Goal: Check status: Check status

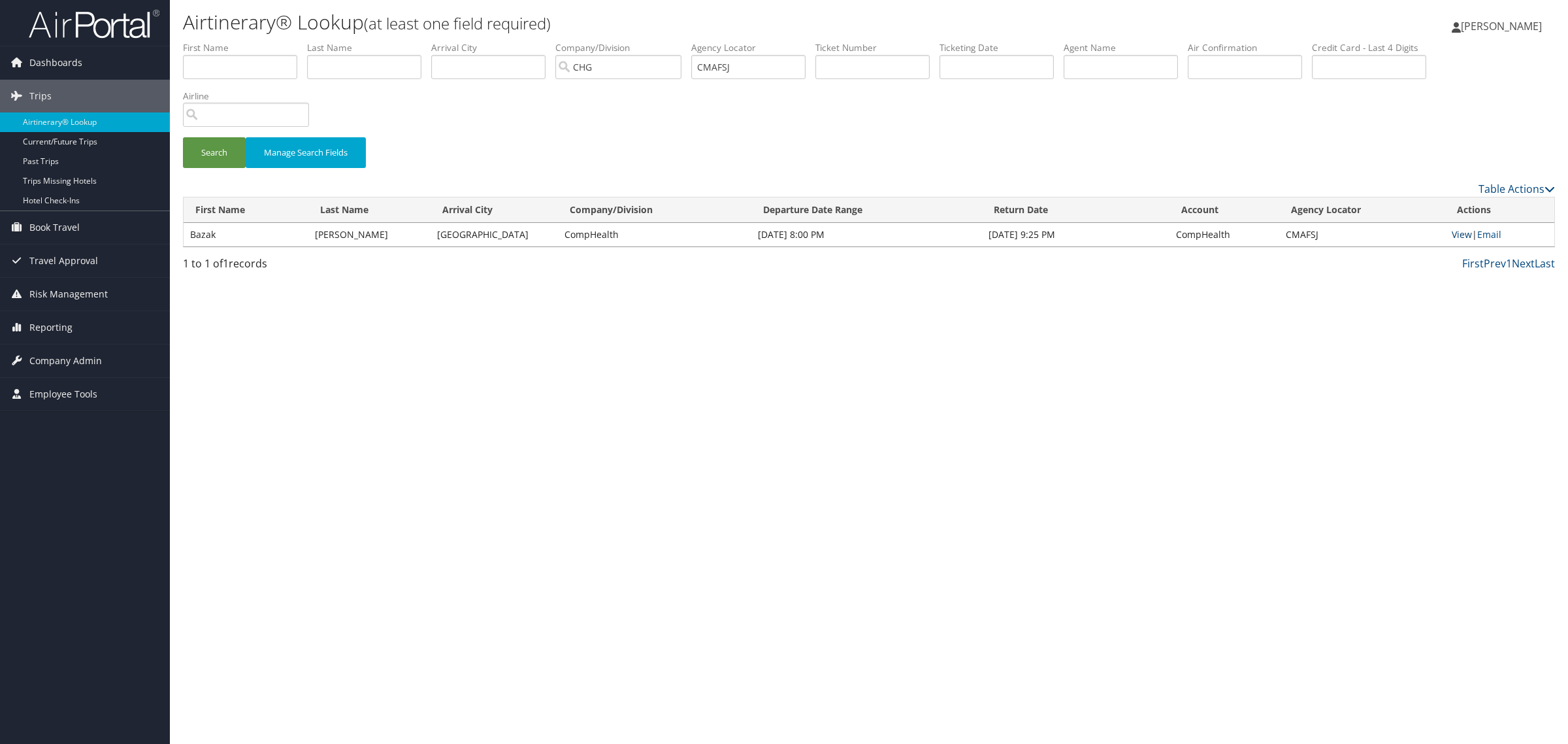
click at [1461, 230] on link "View" at bounding box center [1461, 234] width 20 height 12
click at [759, 71] on input "CMAFSJ" at bounding box center [749, 67] width 114 height 24
paste input "GUKRHK"
type input "GUKRHK"
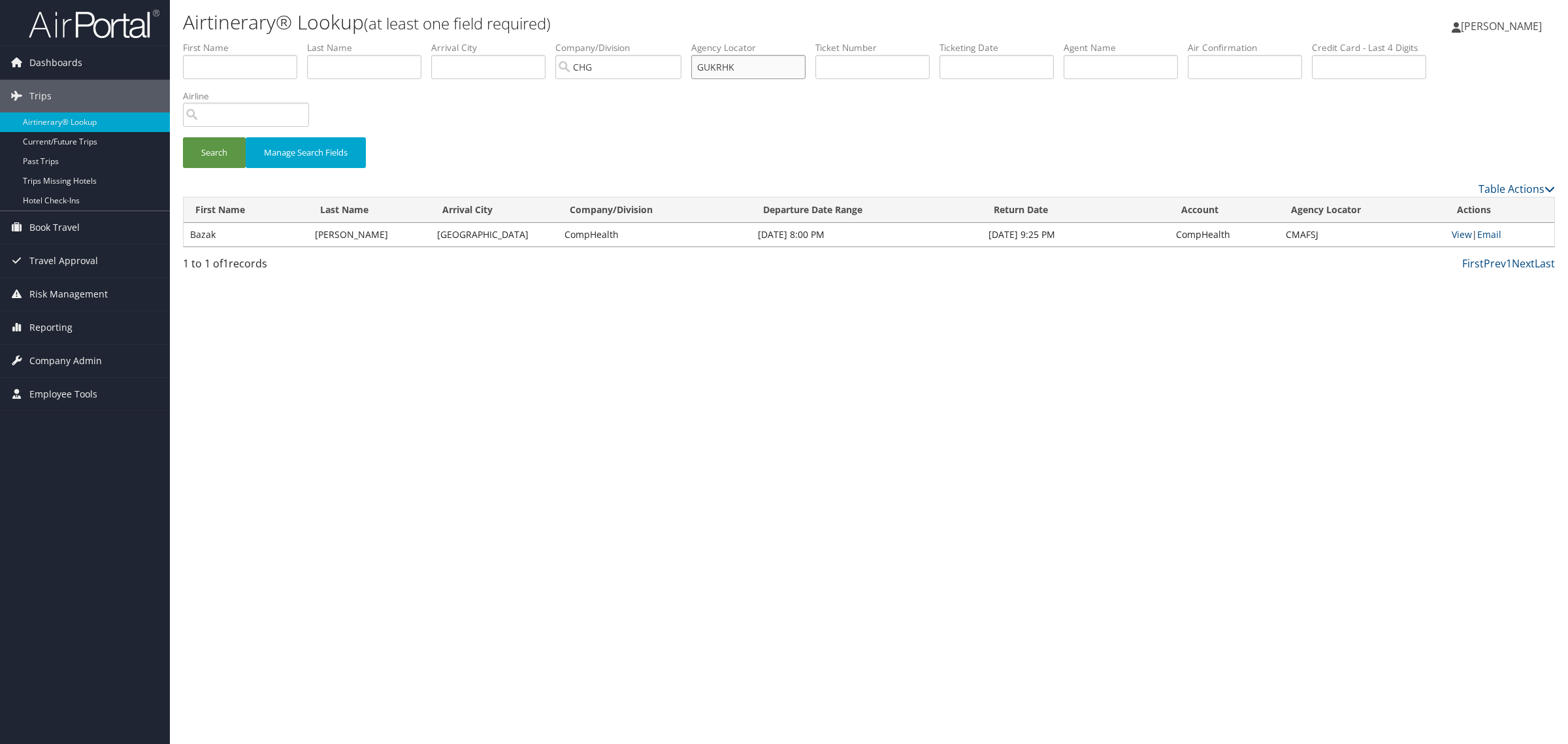
click at [183, 137] on button "Search" at bounding box center [214, 152] width 63 height 31
click at [1458, 234] on link "View" at bounding box center [1461, 234] width 20 height 12
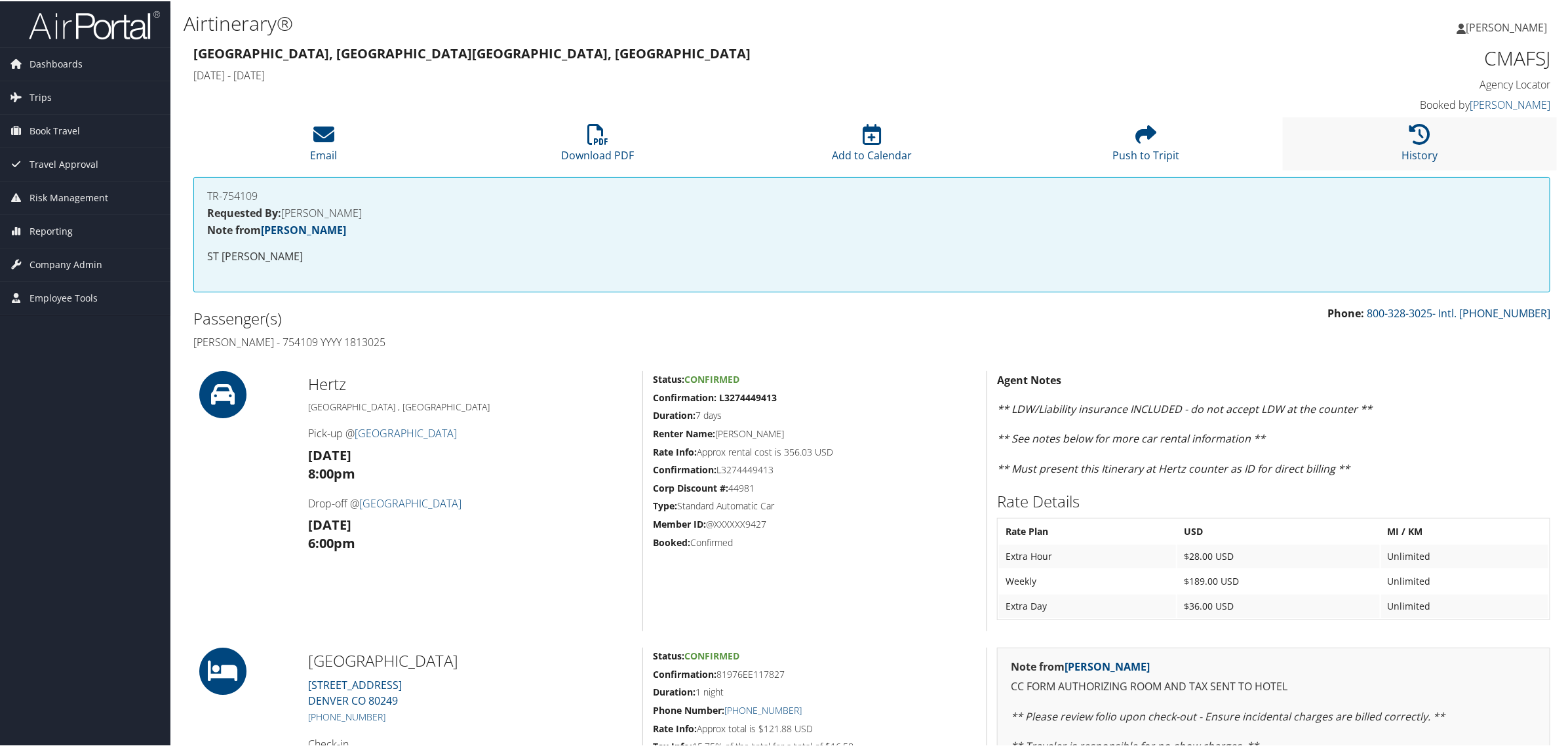
click at [1450, 135] on li "History" at bounding box center [1420, 142] width 274 height 53
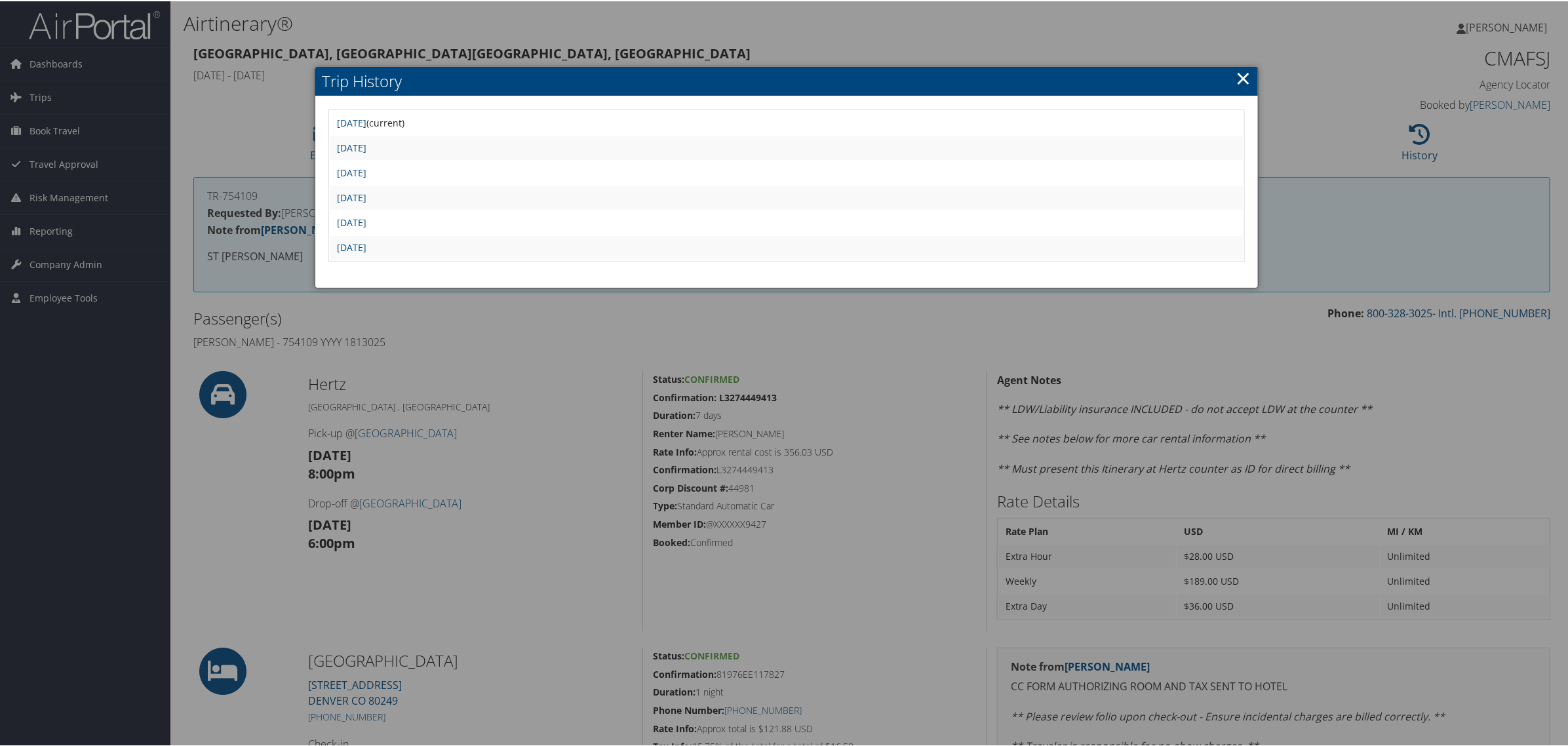
click at [1236, 75] on link "×" at bounding box center [1243, 77] width 15 height 26
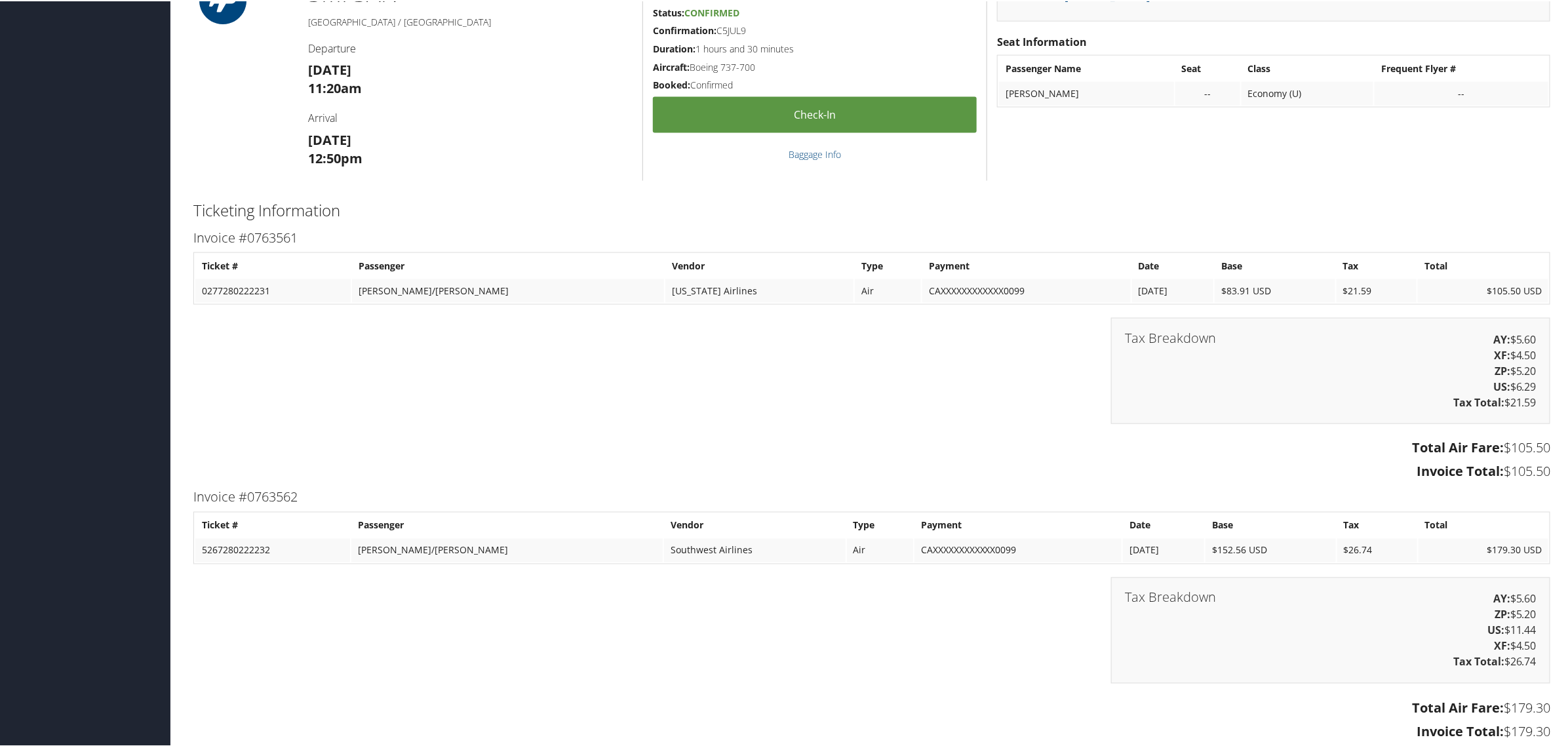
scroll to position [1147, 0]
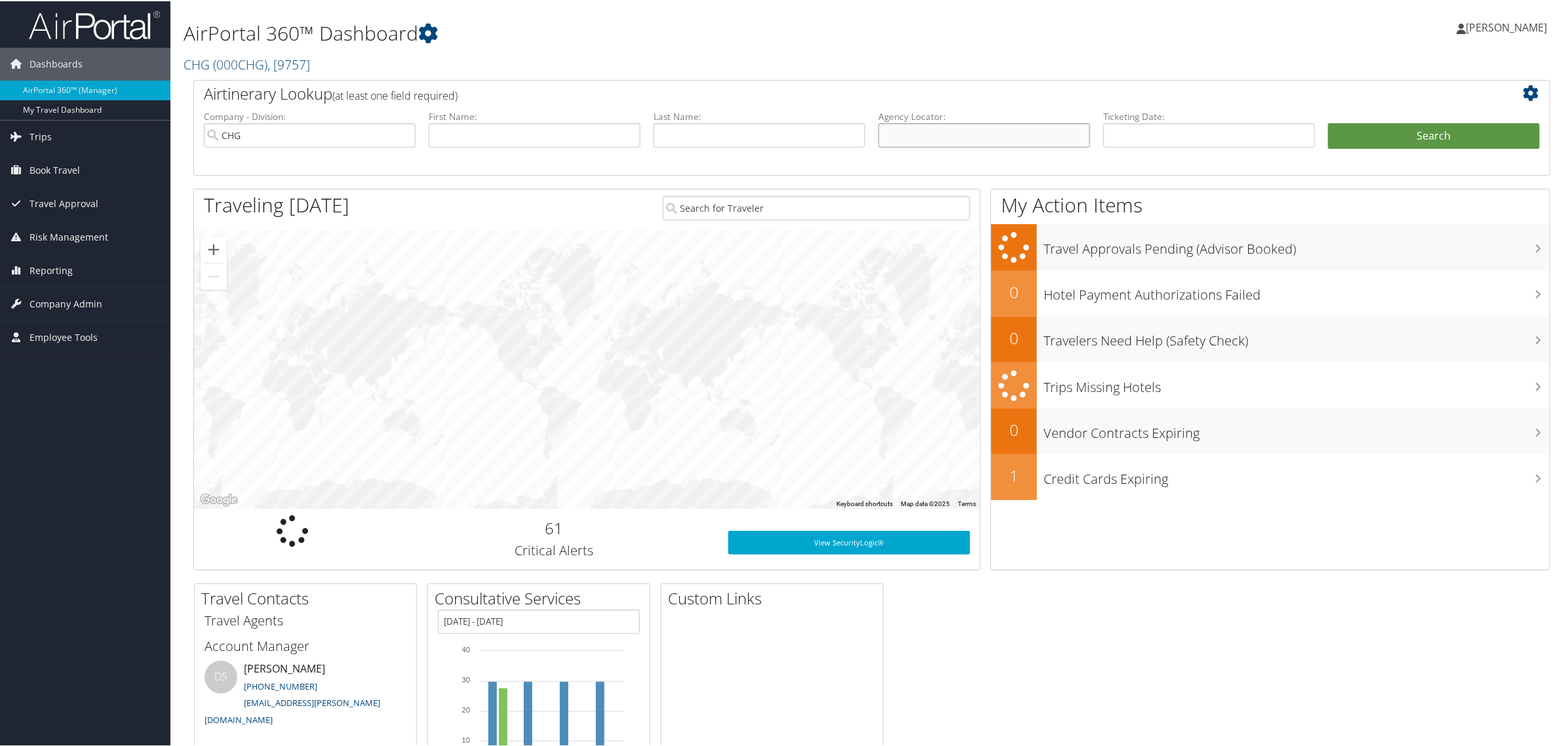
click at [984, 131] on input "text" at bounding box center [984, 134] width 212 height 24
paste input "JVZKCV"
click at [902, 135] on input "JVZKCV" at bounding box center [984, 134] width 212 height 24
click at [904, 135] on input "JVZKCV" at bounding box center [984, 134] width 212 height 24
type input "JVZKCV"
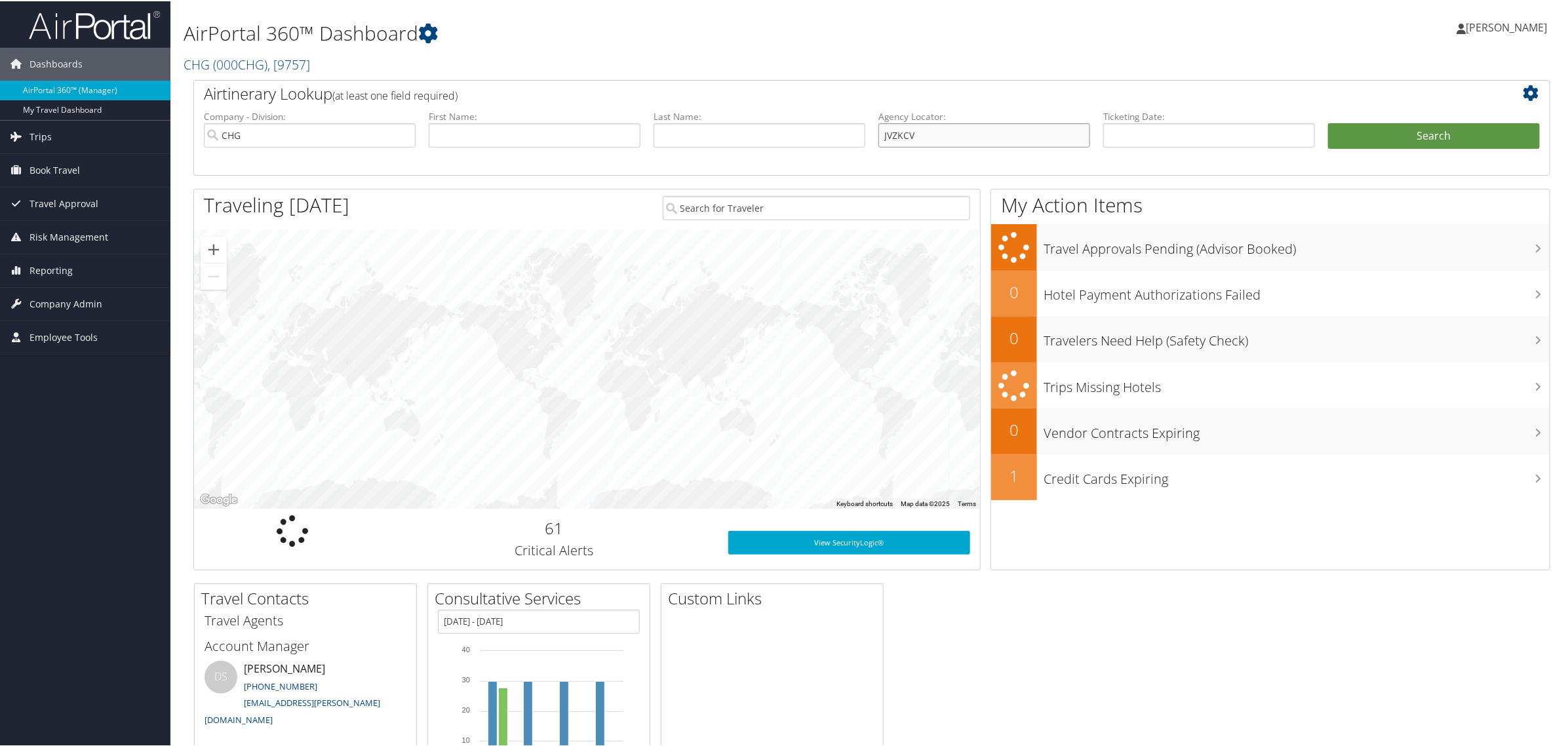
click at [1328, 122] on button "Search" at bounding box center [1434, 135] width 212 height 26
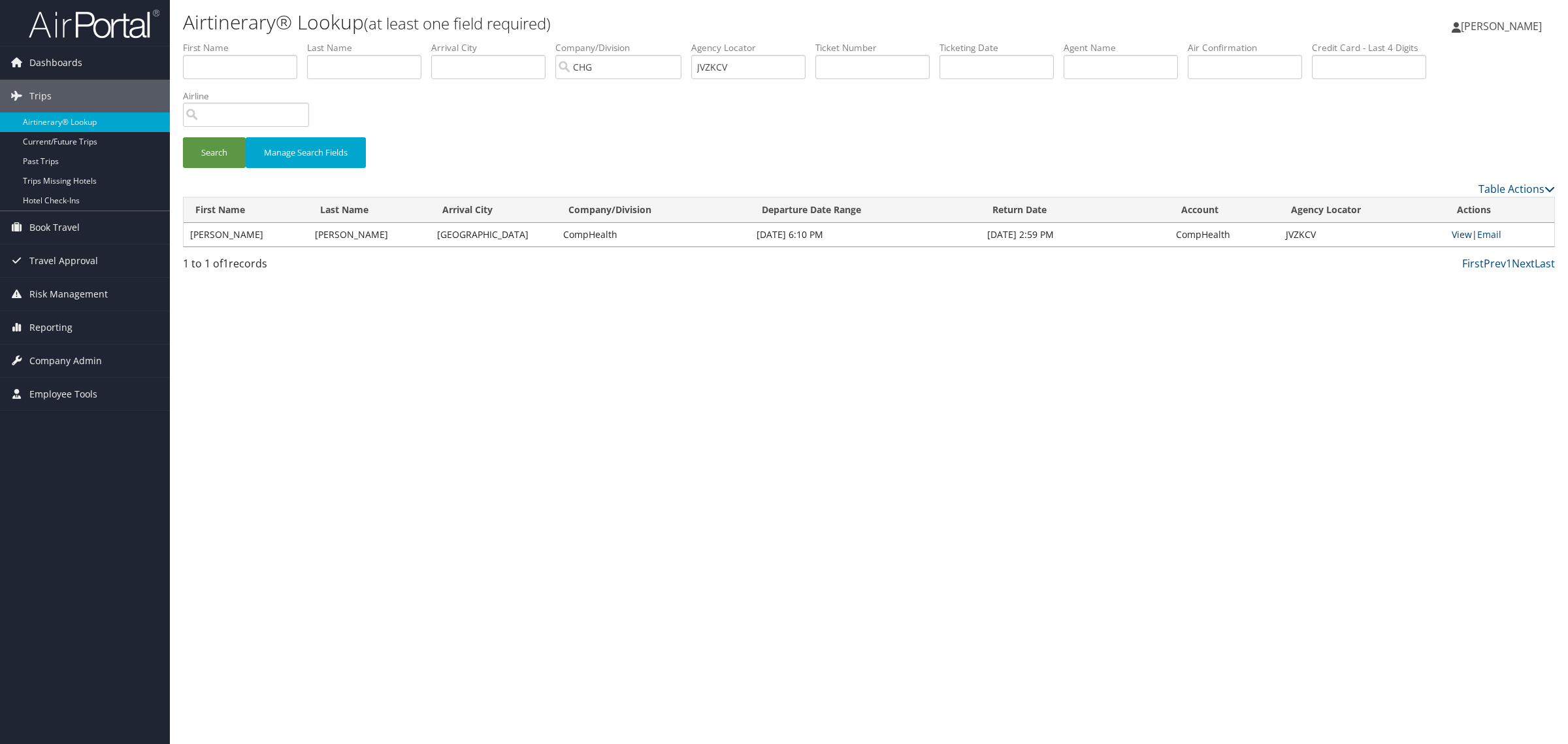
click at [1470, 235] on link "View" at bounding box center [1461, 234] width 20 height 12
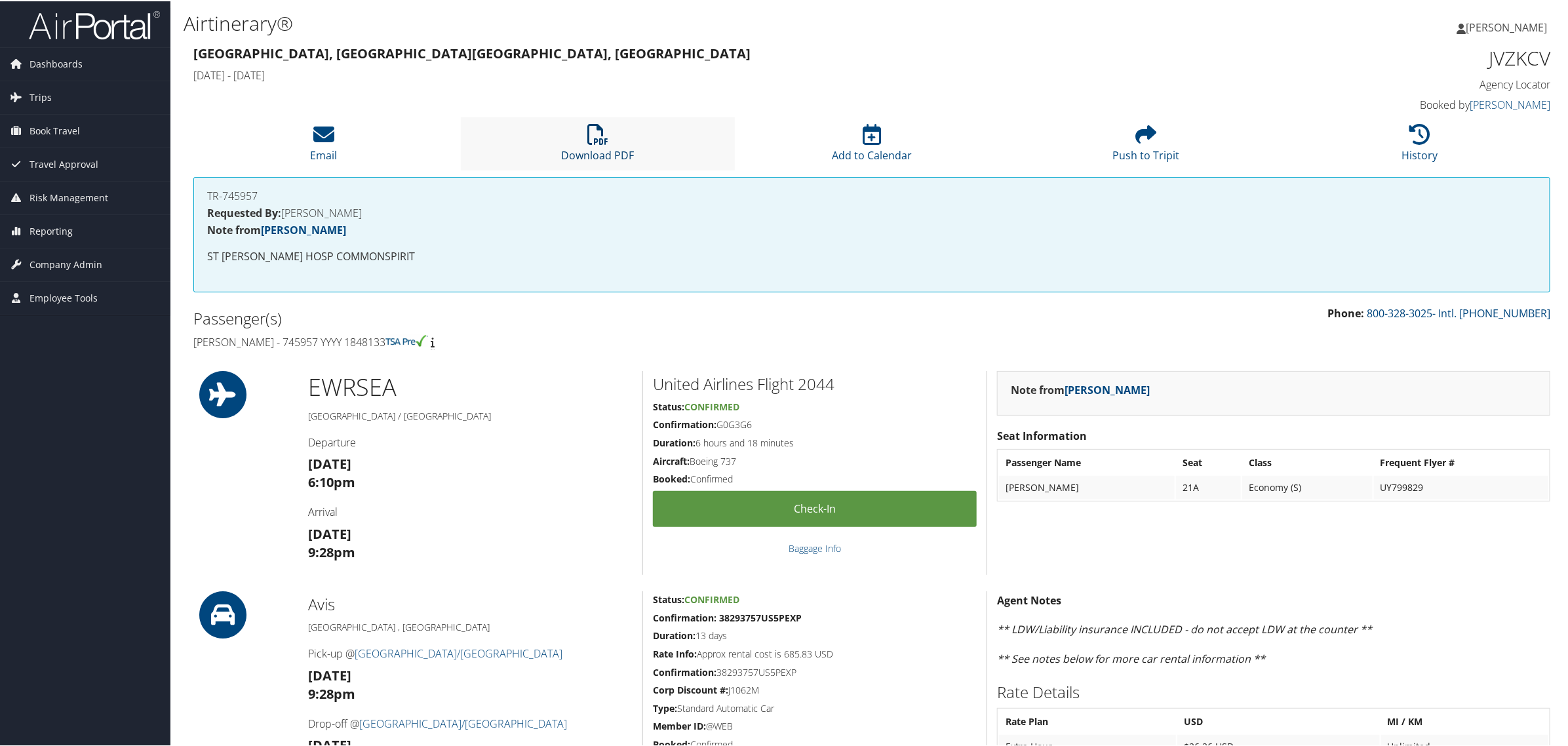
click at [590, 142] on icon at bounding box center [598, 133] width 21 height 21
